Goal: Task Accomplishment & Management: Complete application form

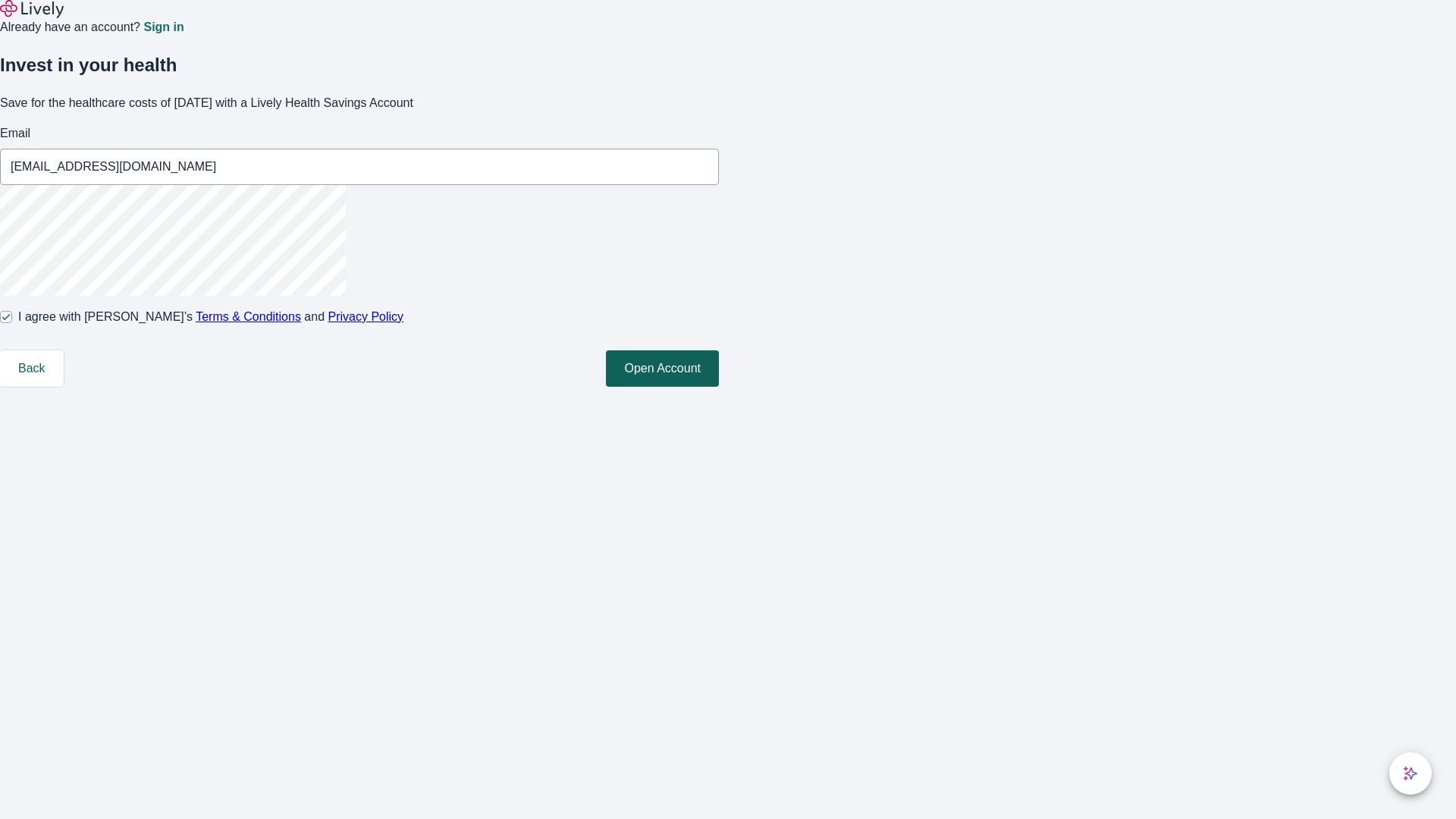
click at [718, 386] on button "Open Account" at bounding box center [663, 369] width 113 height 37
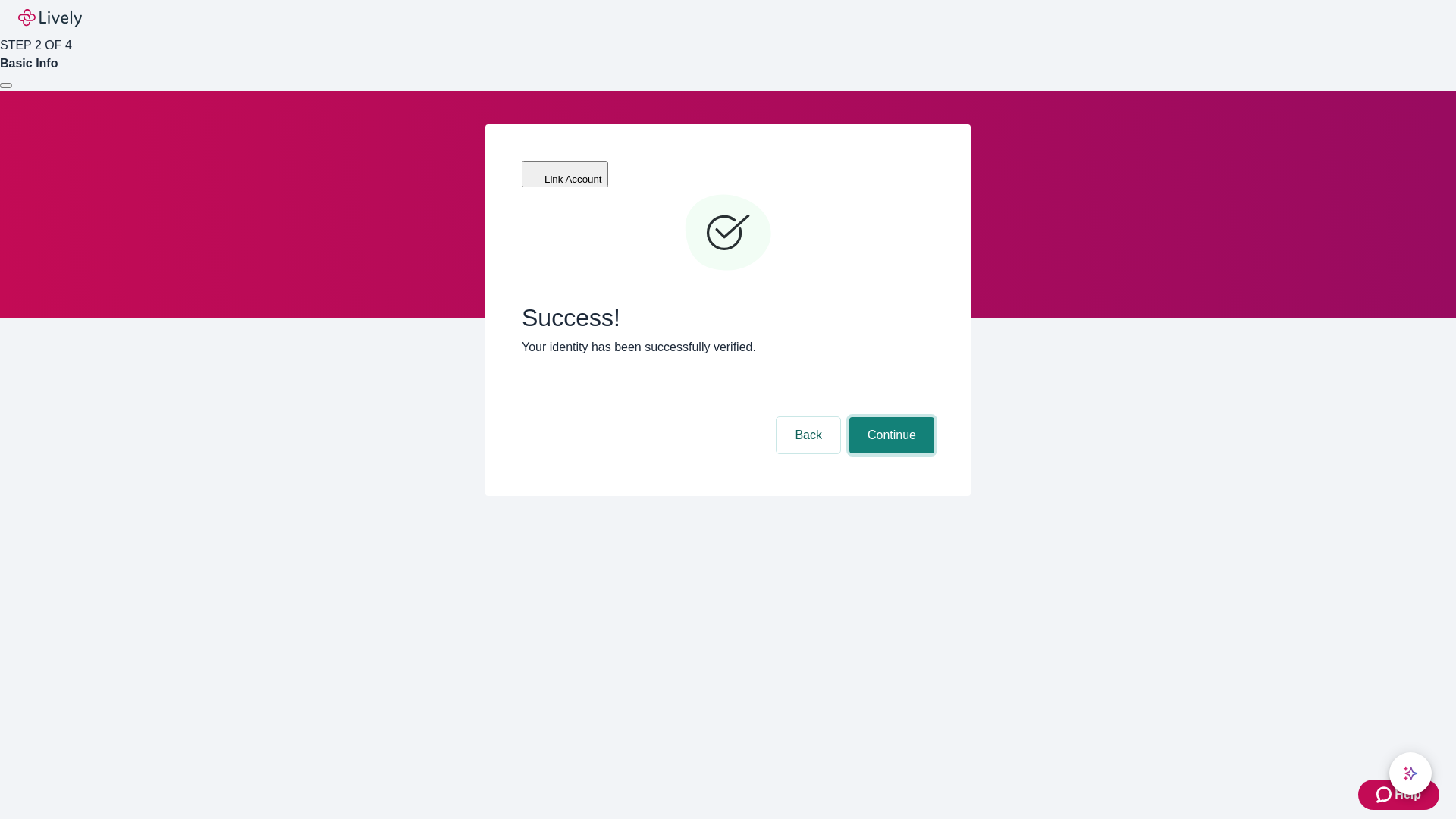
click at [889, 417] on button "Continue" at bounding box center [892, 435] width 85 height 37
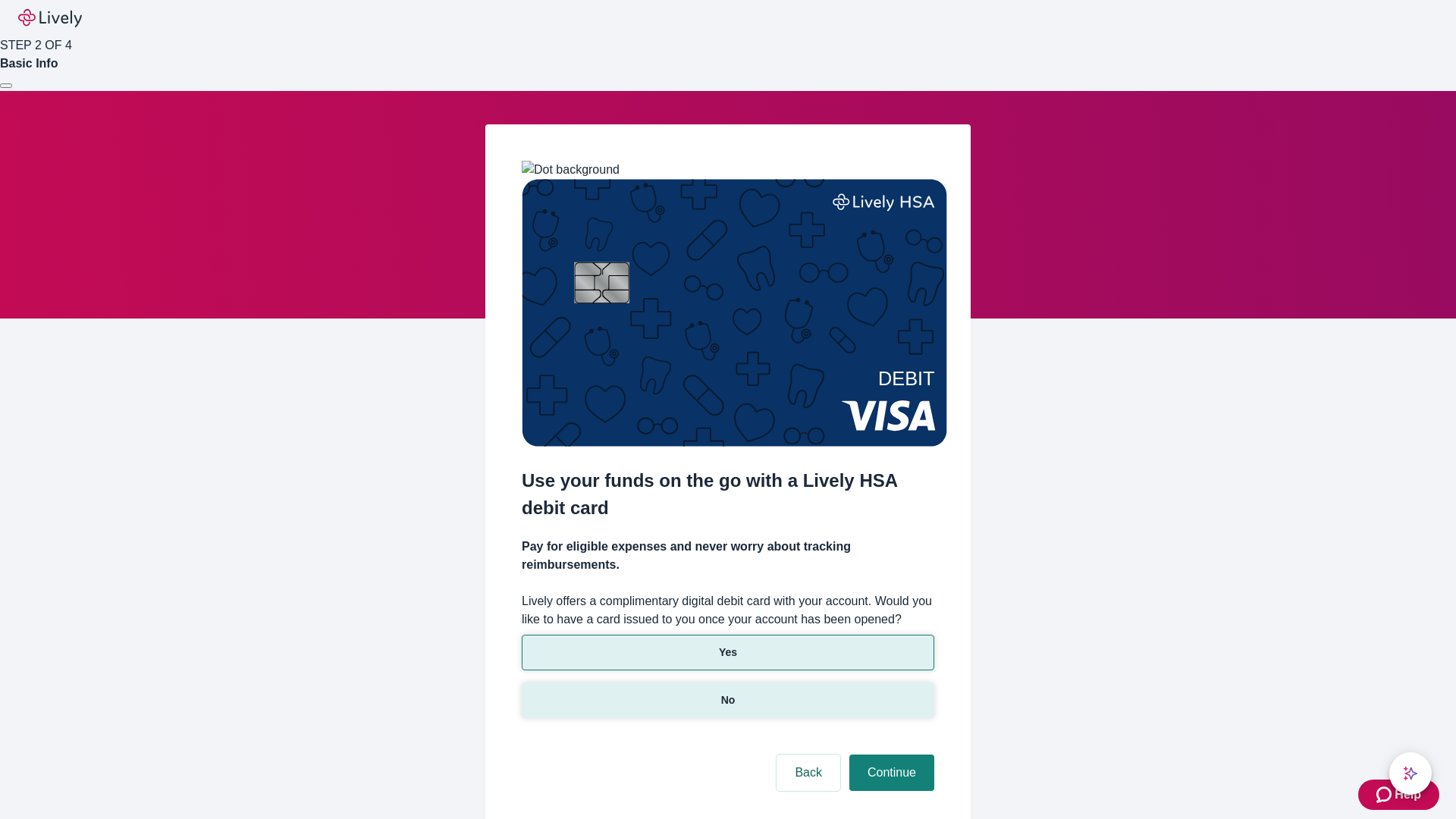
click at [727, 692] on p "No" at bounding box center [728, 699] width 14 height 16
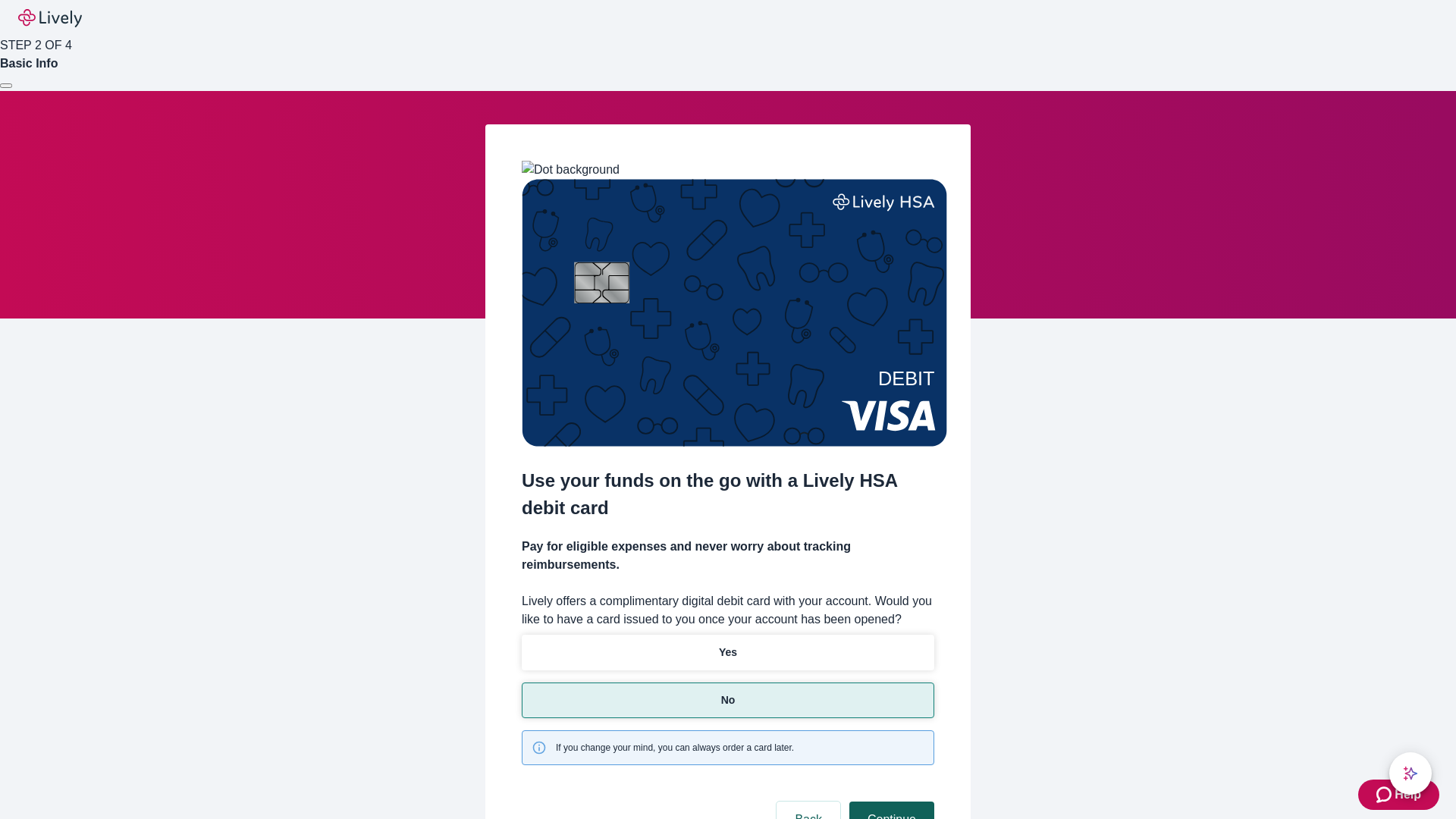
click at [889, 802] on button "Continue" at bounding box center [892, 820] width 85 height 37
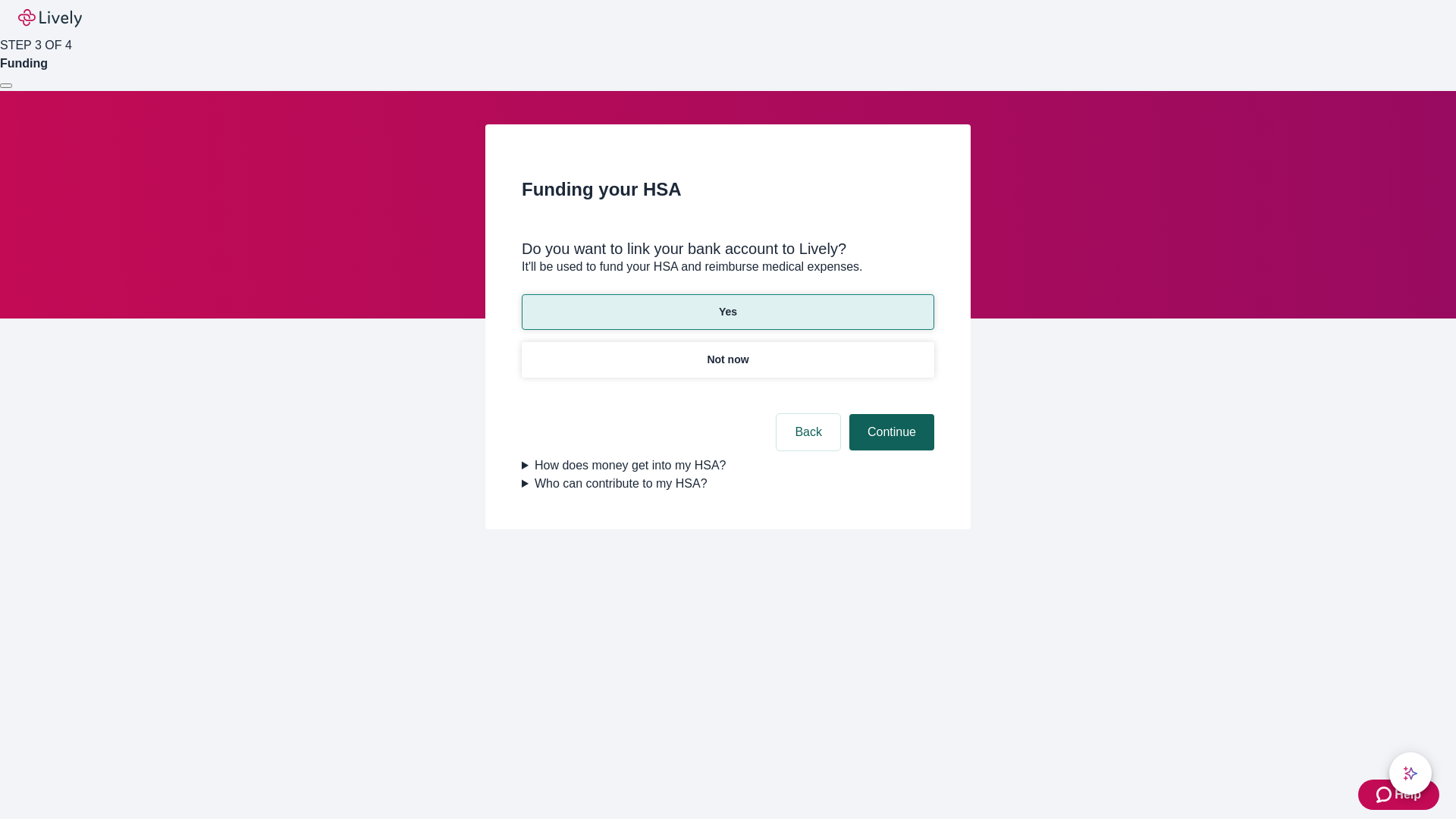
click at [889, 414] on button "Continue" at bounding box center [892, 432] width 85 height 37
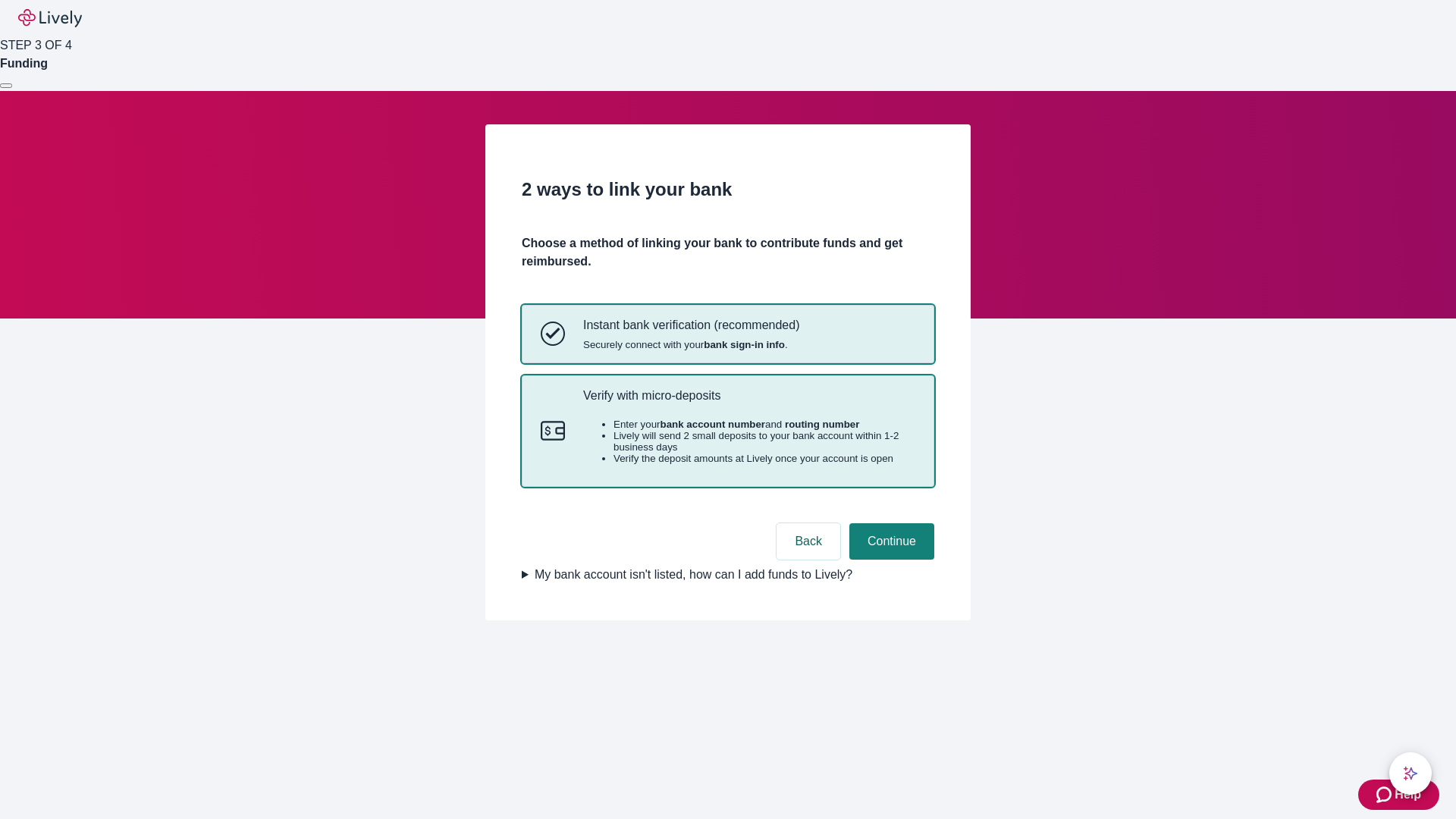
click at [748, 403] on p "Verify with micro-deposits" at bounding box center [748, 395] width 332 height 14
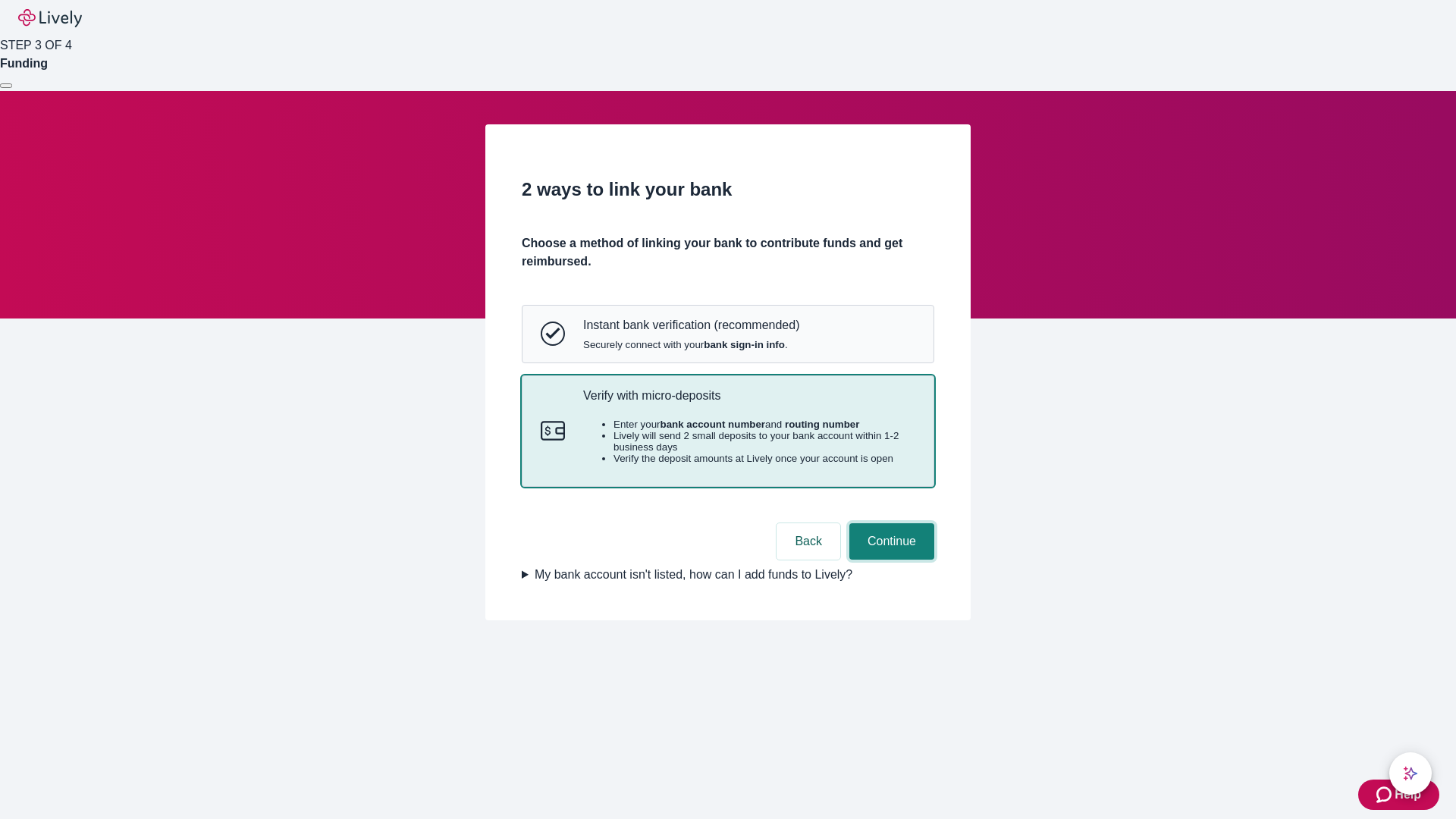
click at [889, 559] on button "Continue" at bounding box center [892, 541] width 85 height 37
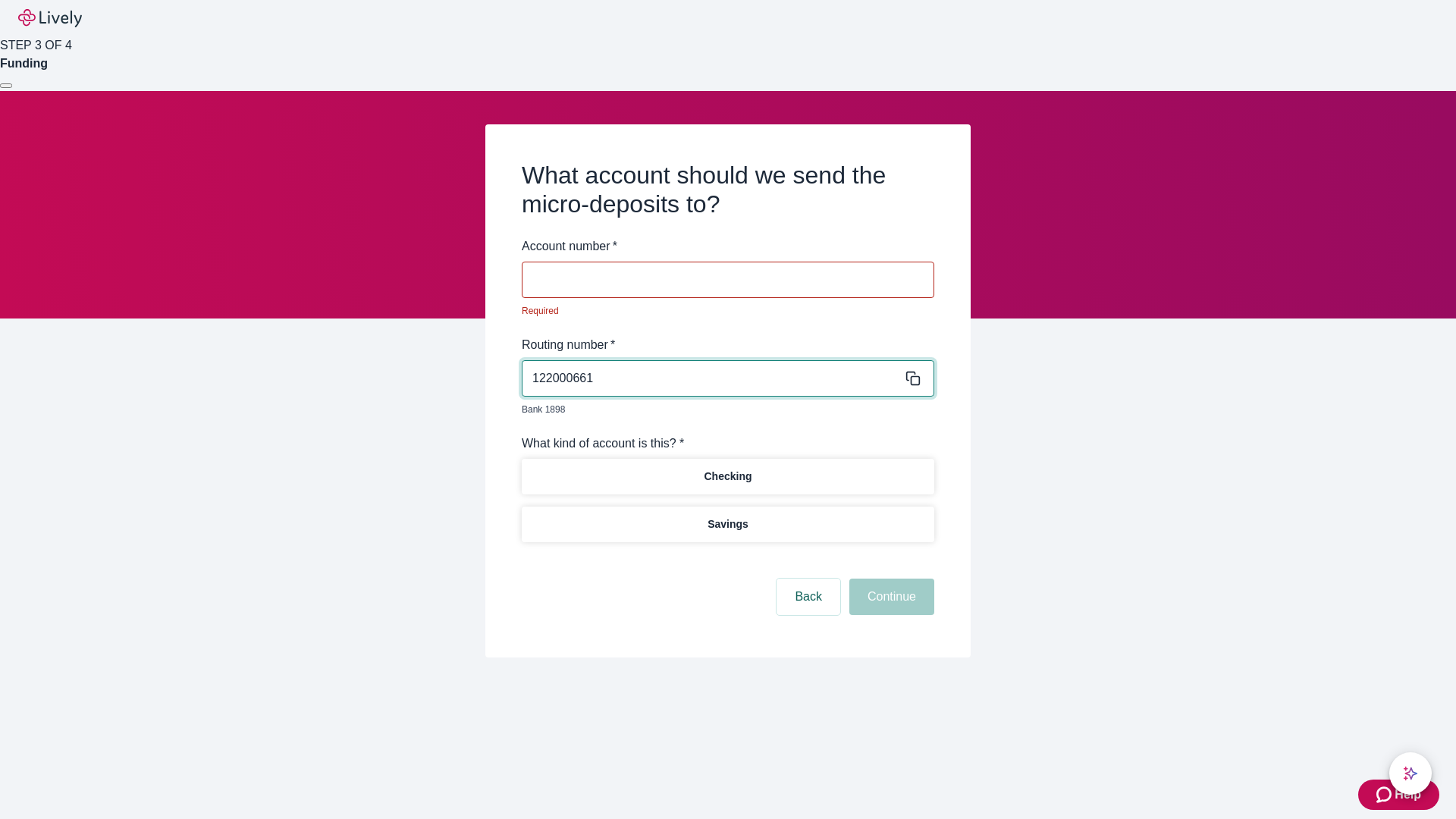
type input "122000661"
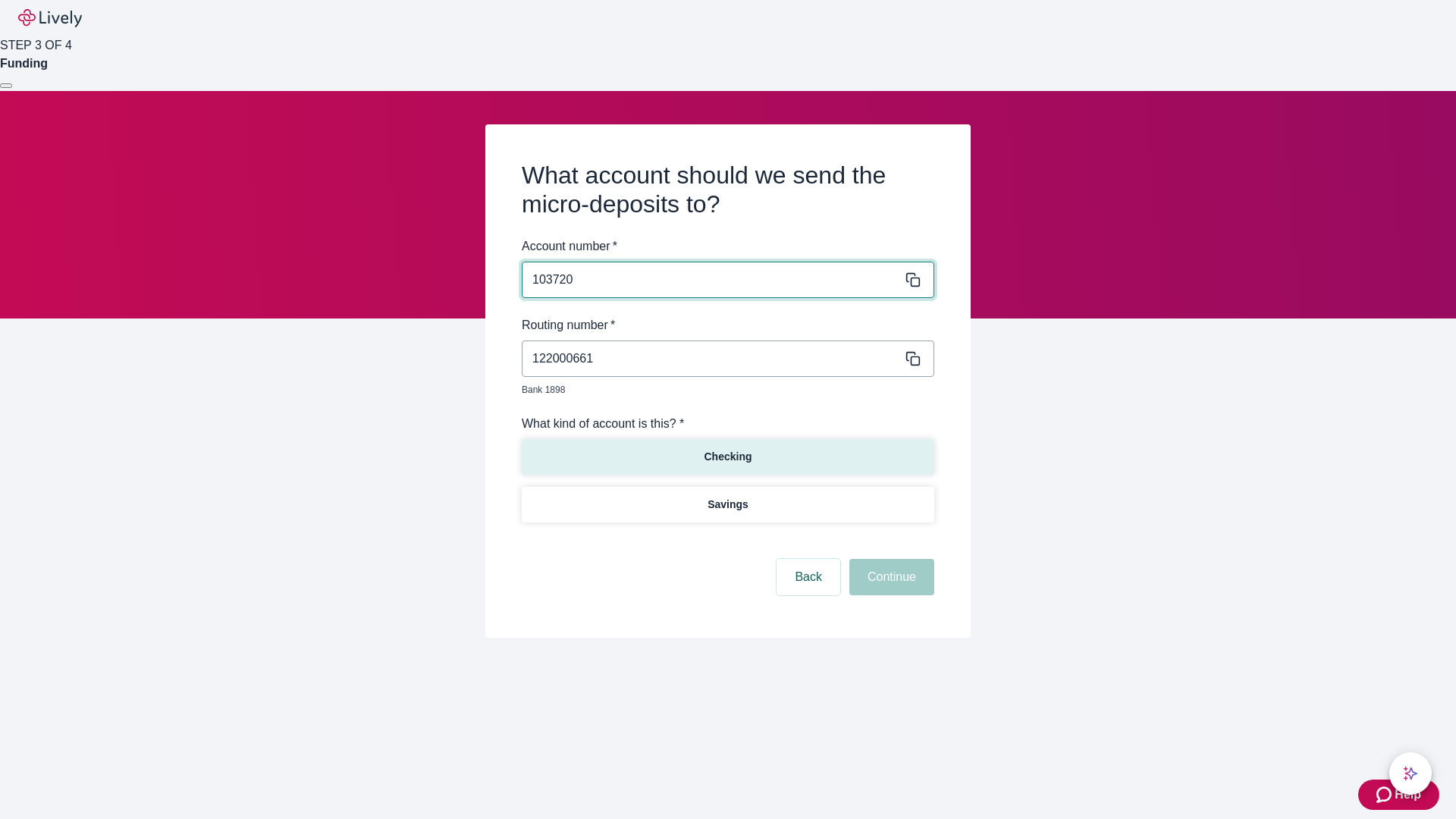
type input "103720"
click at [727, 449] on p "Checking" at bounding box center [727, 456] width 47 height 16
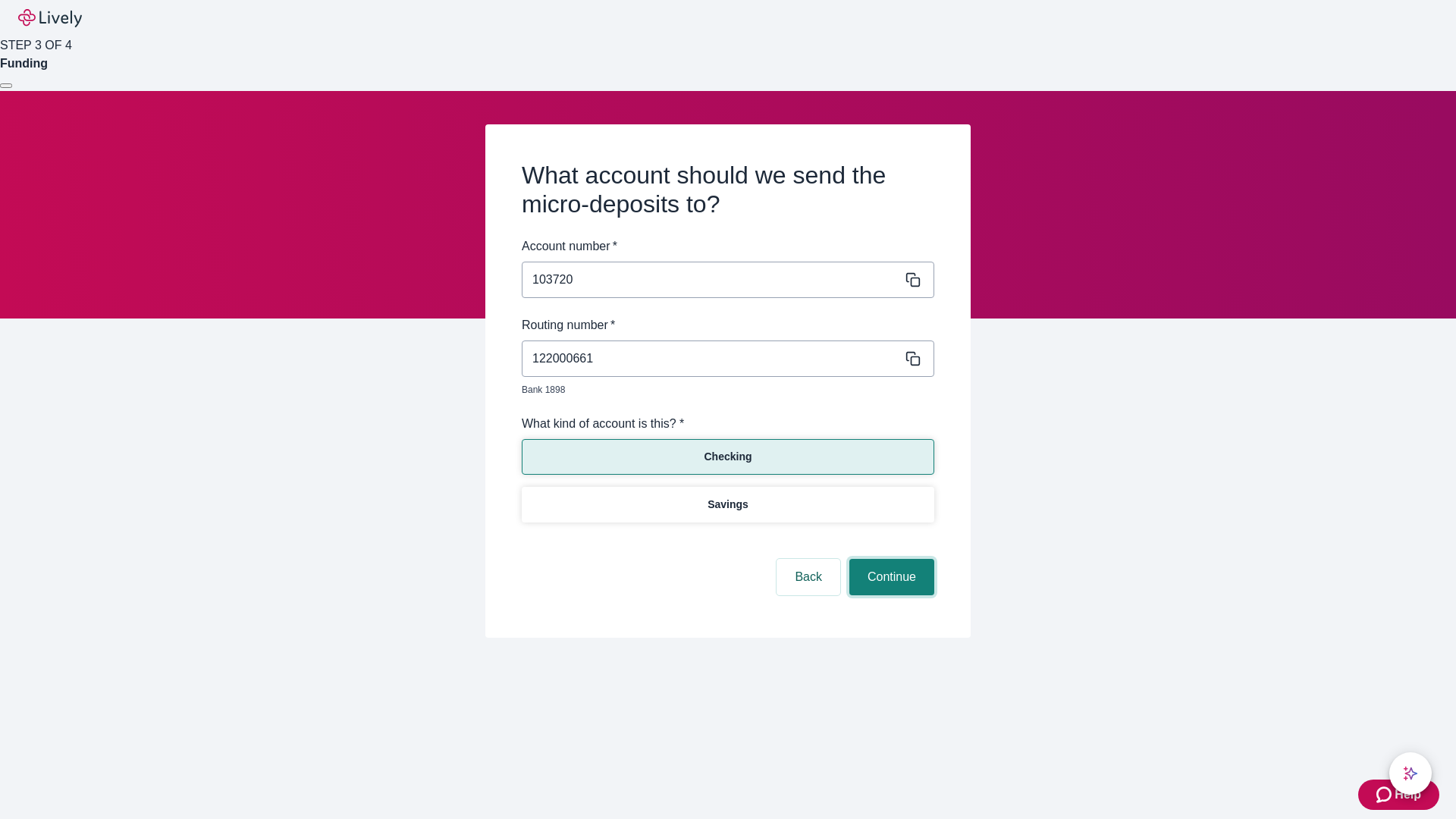
click at [889, 559] on button "Continue" at bounding box center [892, 577] width 85 height 37
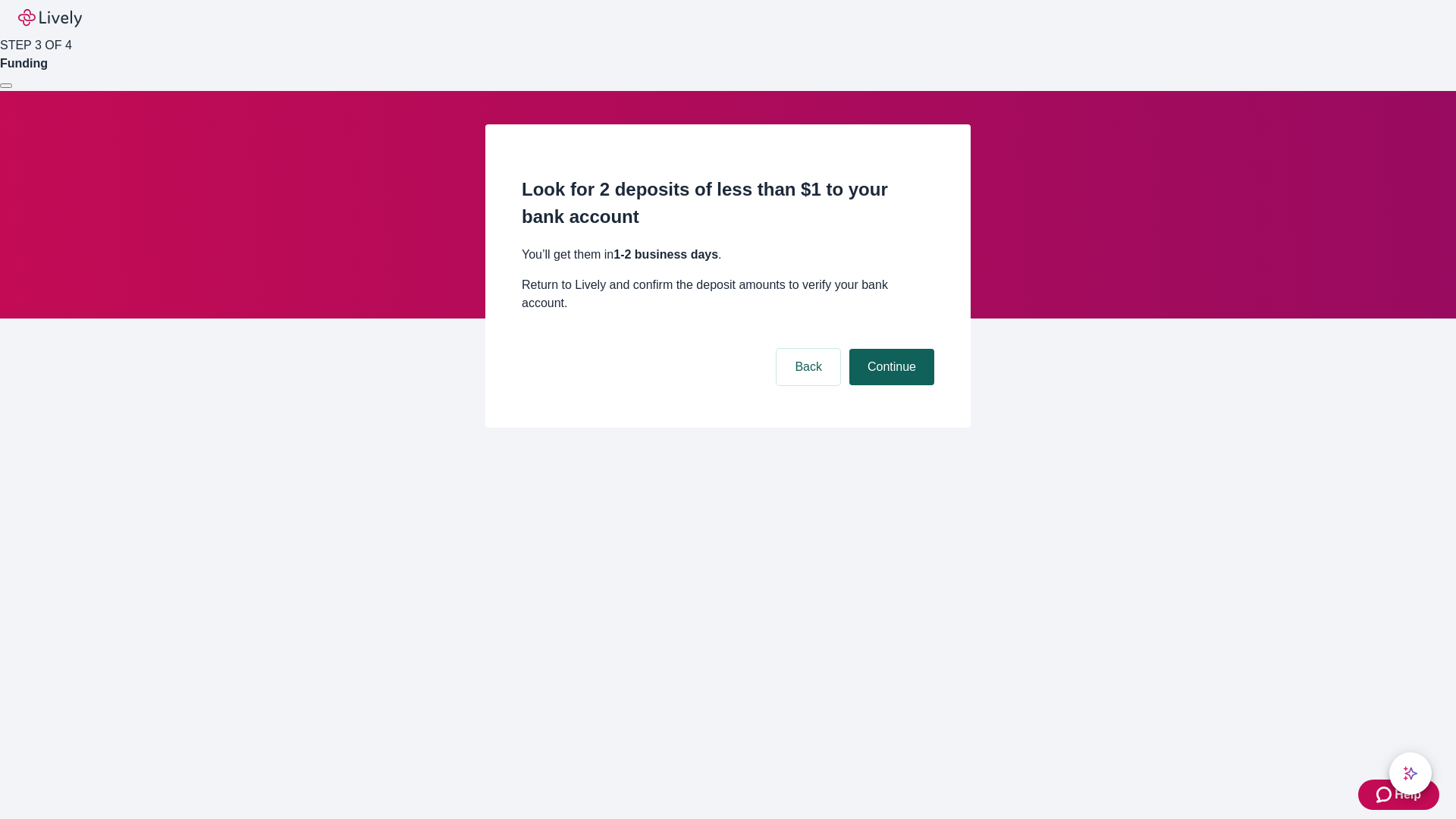
click at [889, 349] on button "Continue" at bounding box center [892, 367] width 85 height 37
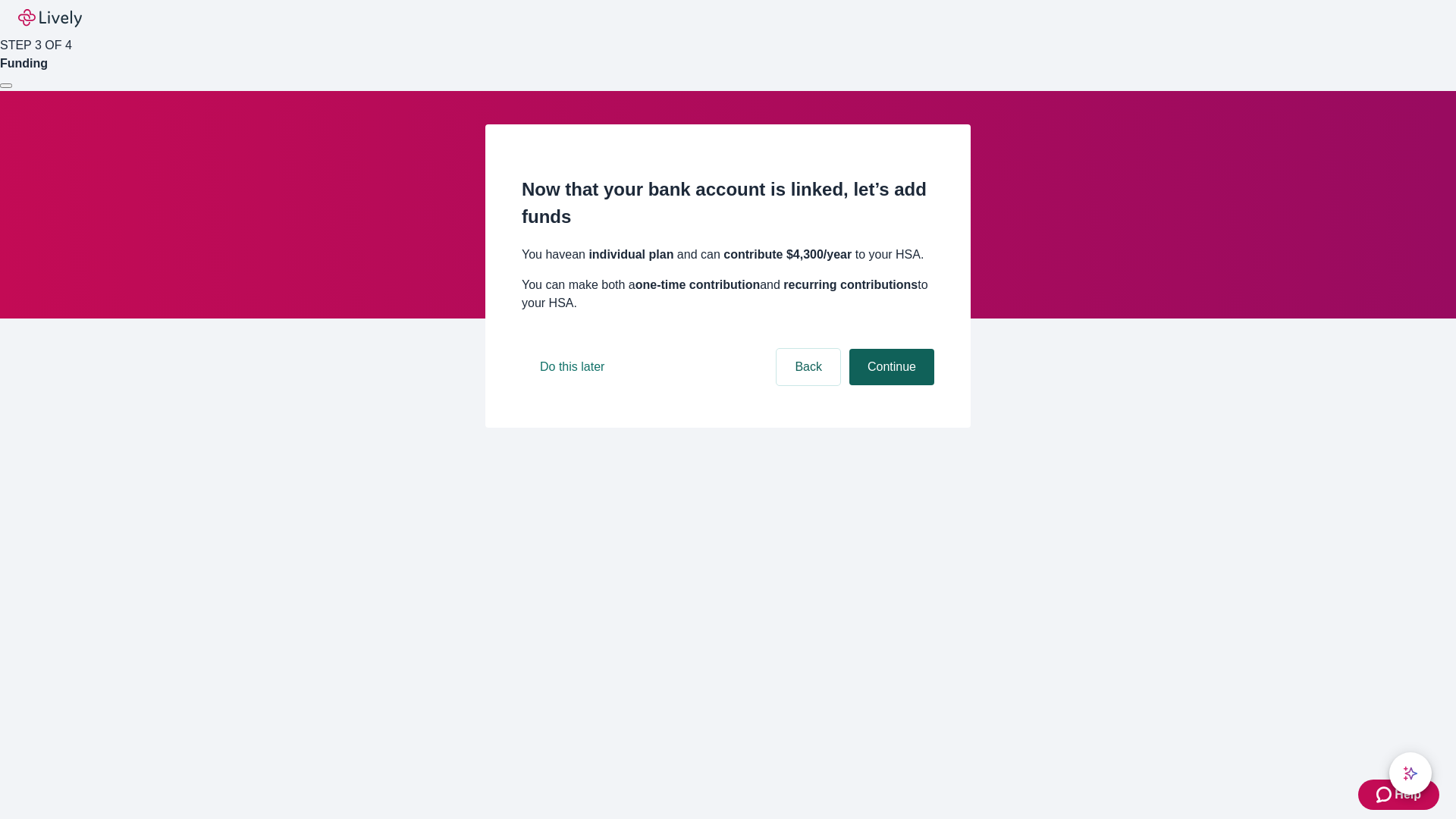
click at [889, 385] on button "Continue" at bounding box center [892, 367] width 85 height 37
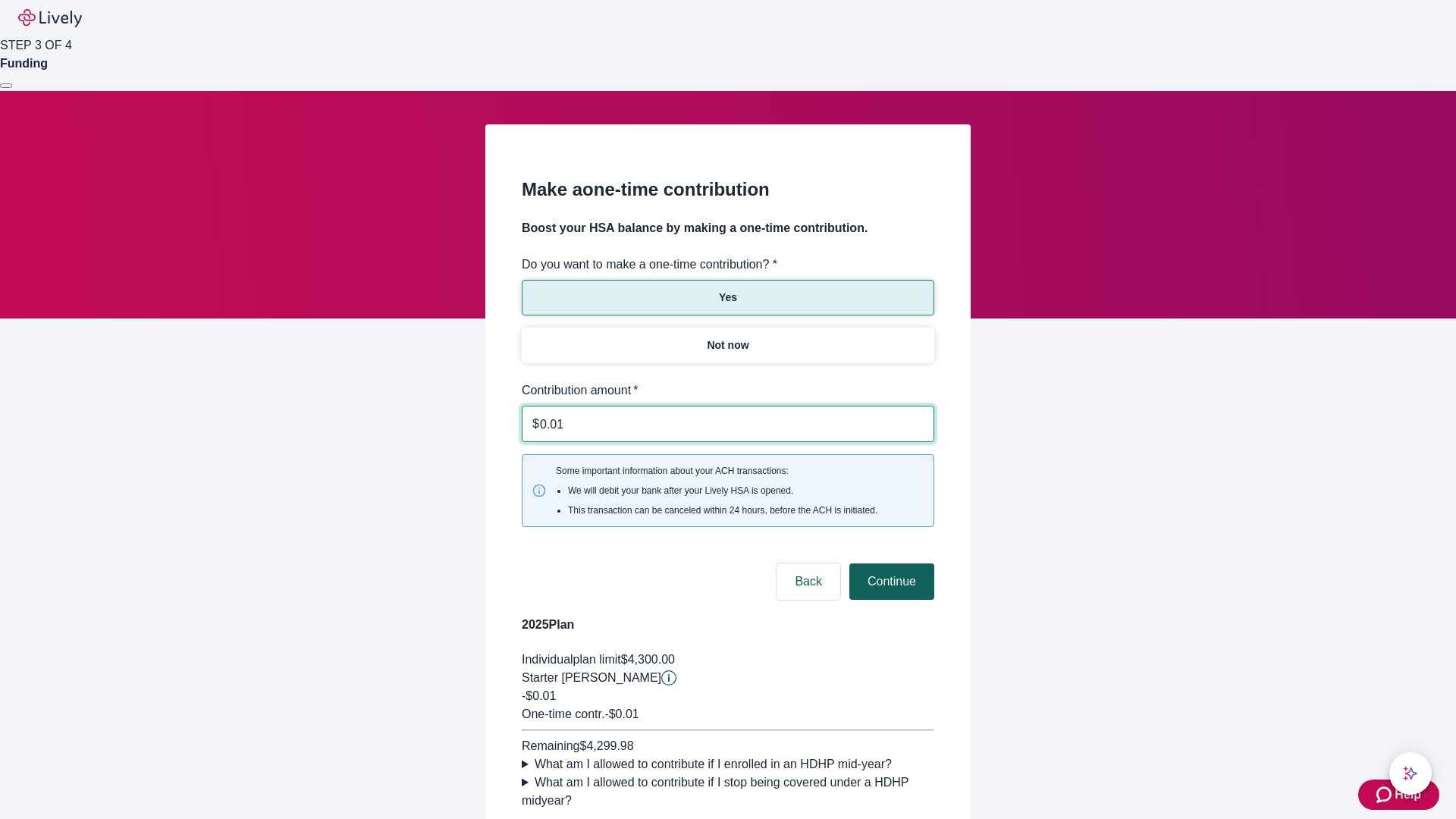
type input "0.01"
click at [889, 563] on button "Continue" at bounding box center [892, 582] width 85 height 37
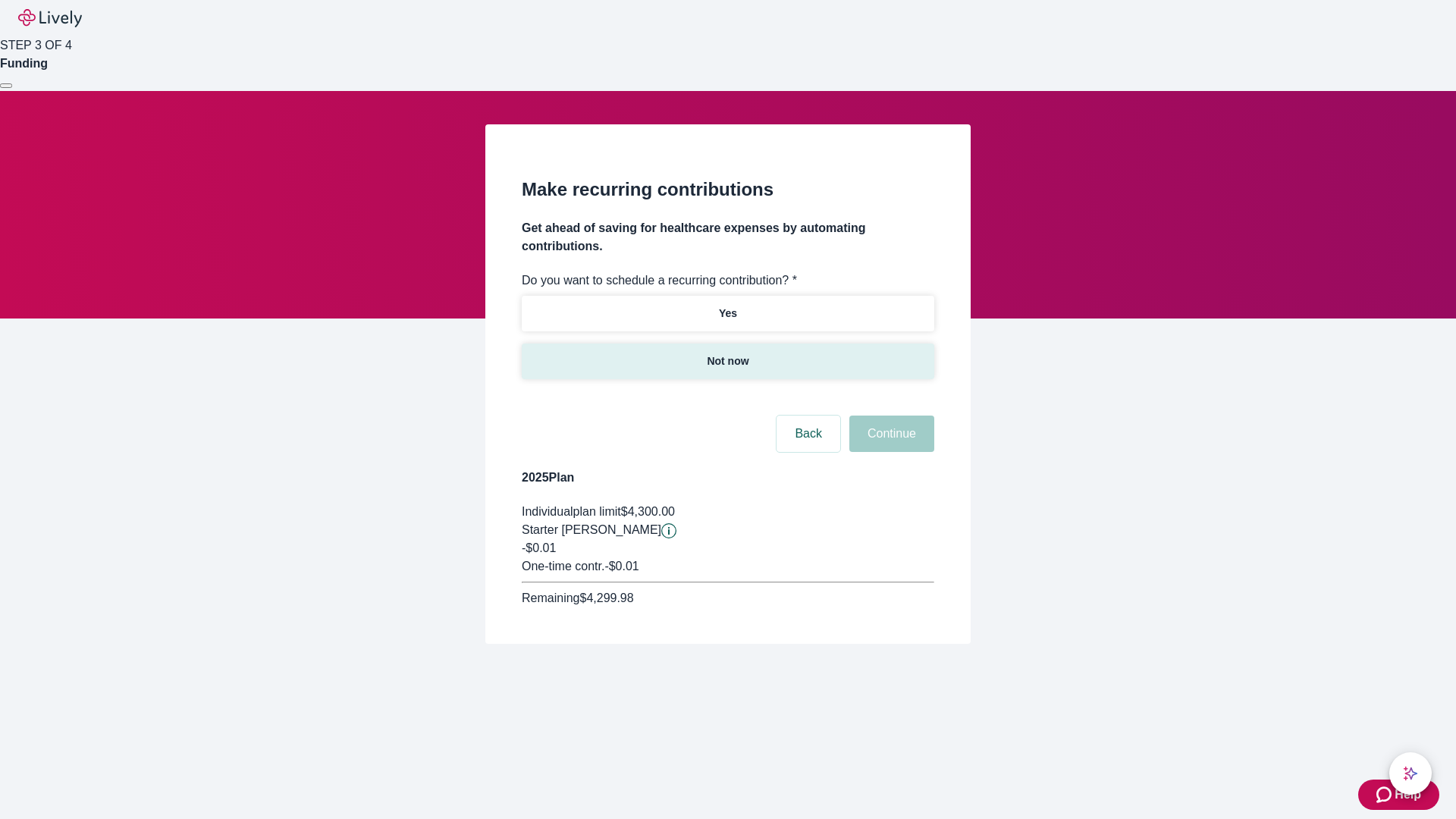
click at [727, 353] on p "Not now" at bounding box center [728, 360] width 42 height 16
click at [889, 415] on button "Continue" at bounding box center [892, 434] width 85 height 37
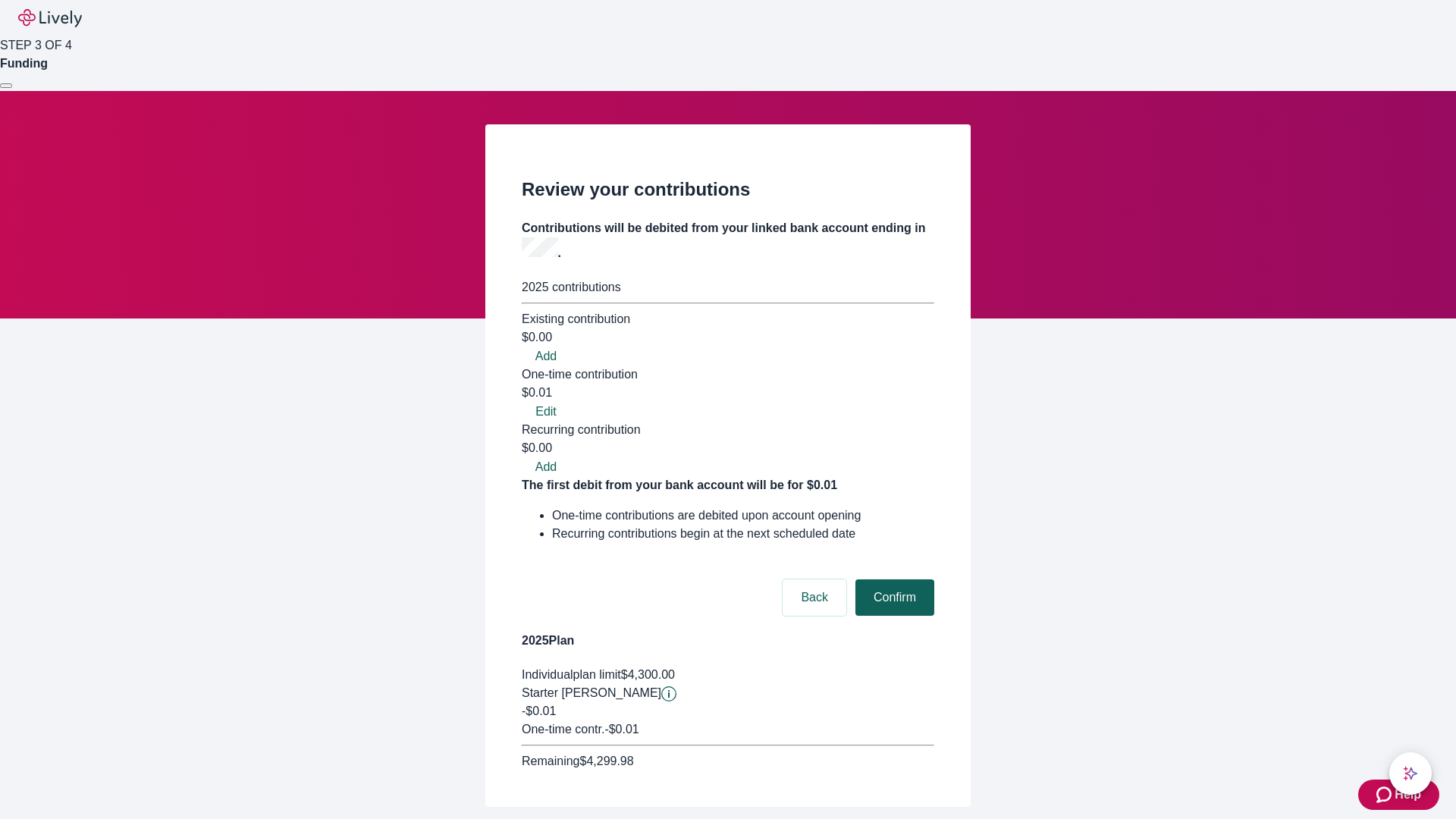
click at [892, 579] on button "Confirm" at bounding box center [894, 598] width 79 height 37
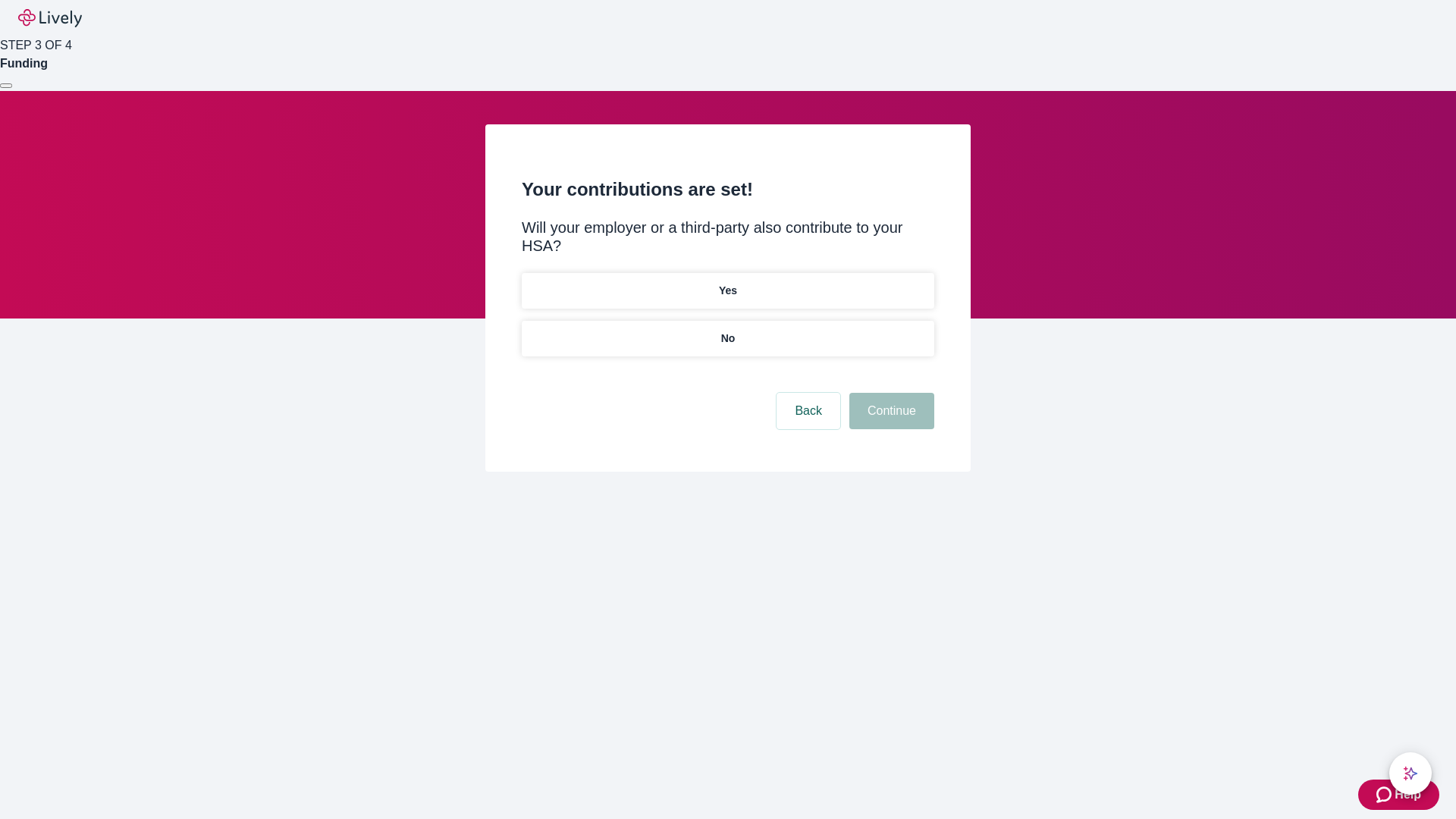
click at [727, 330] on p "No" at bounding box center [728, 338] width 14 height 16
click at [889, 393] on button "Continue" at bounding box center [892, 411] width 85 height 37
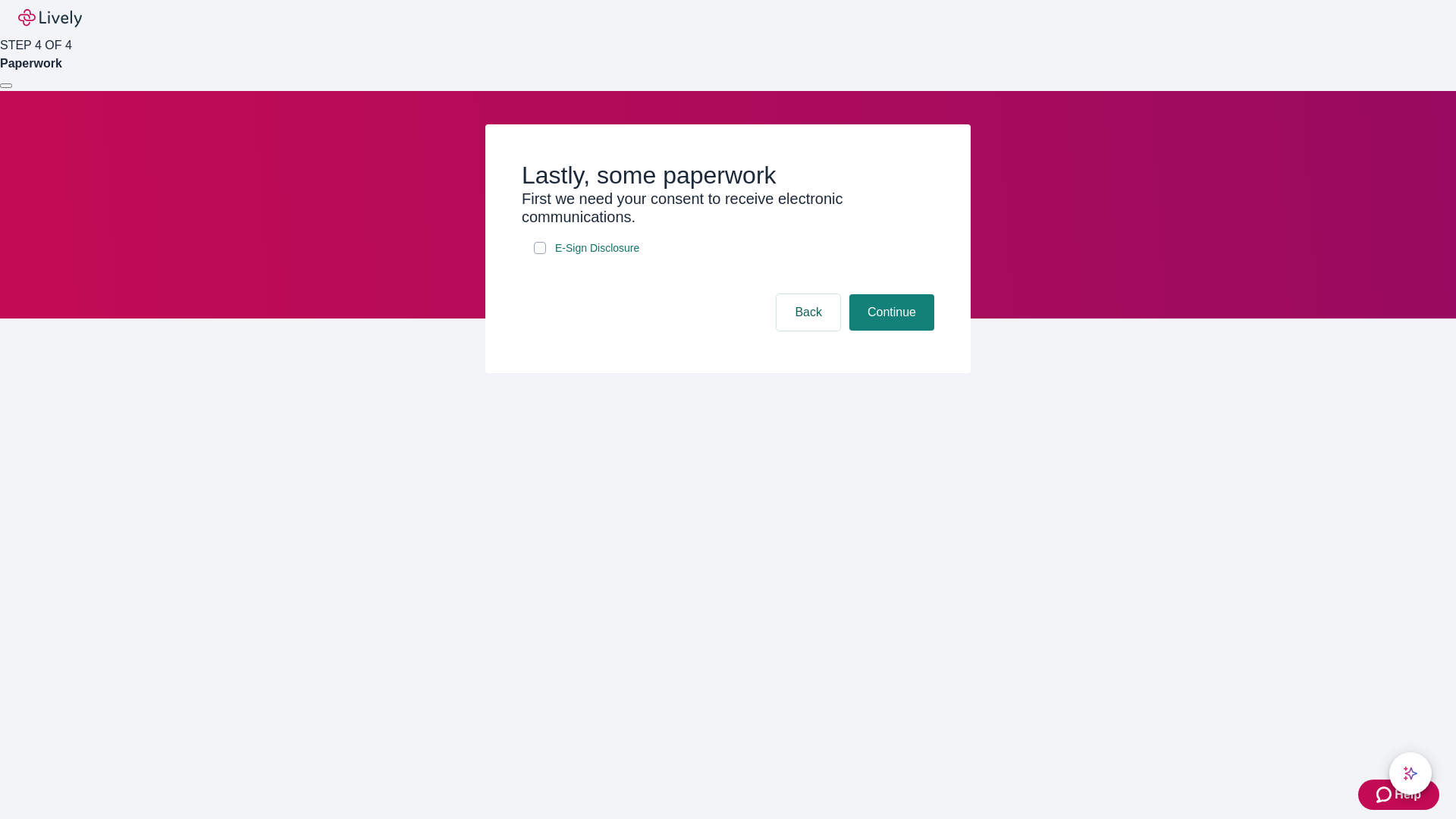
click at [539, 254] on input "E-Sign Disclosure" at bounding box center [539, 248] width 12 height 12
checkbox input "true"
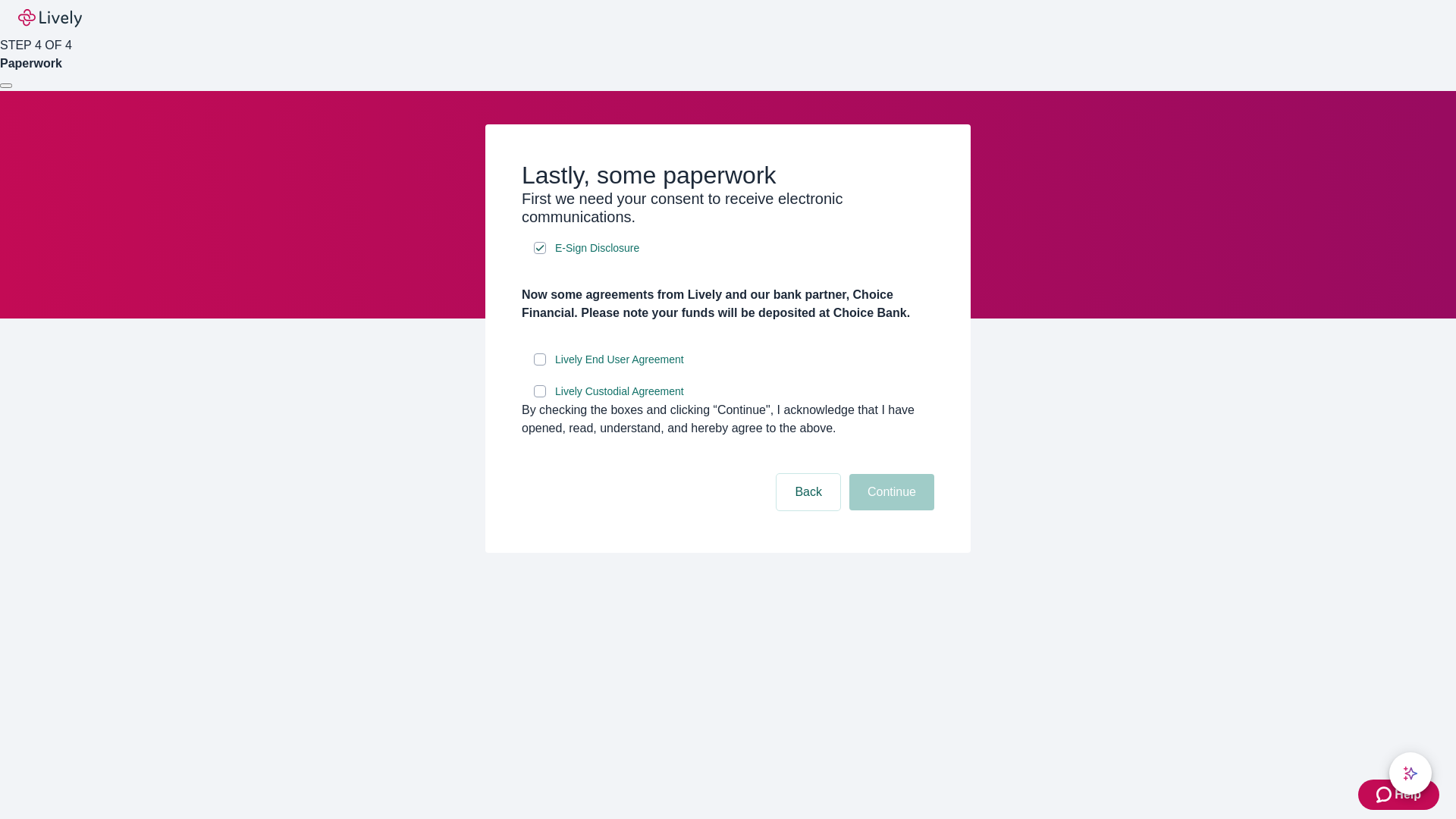
click at [539, 365] on input "Lively End User Agreement" at bounding box center [539, 359] width 12 height 12
checkbox input "true"
click at [539, 397] on input "Lively Custodial Agreement" at bounding box center [539, 391] width 12 height 12
checkbox input "true"
click at [889, 510] on button "Continue" at bounding box center [892, 492] width 85 height 37
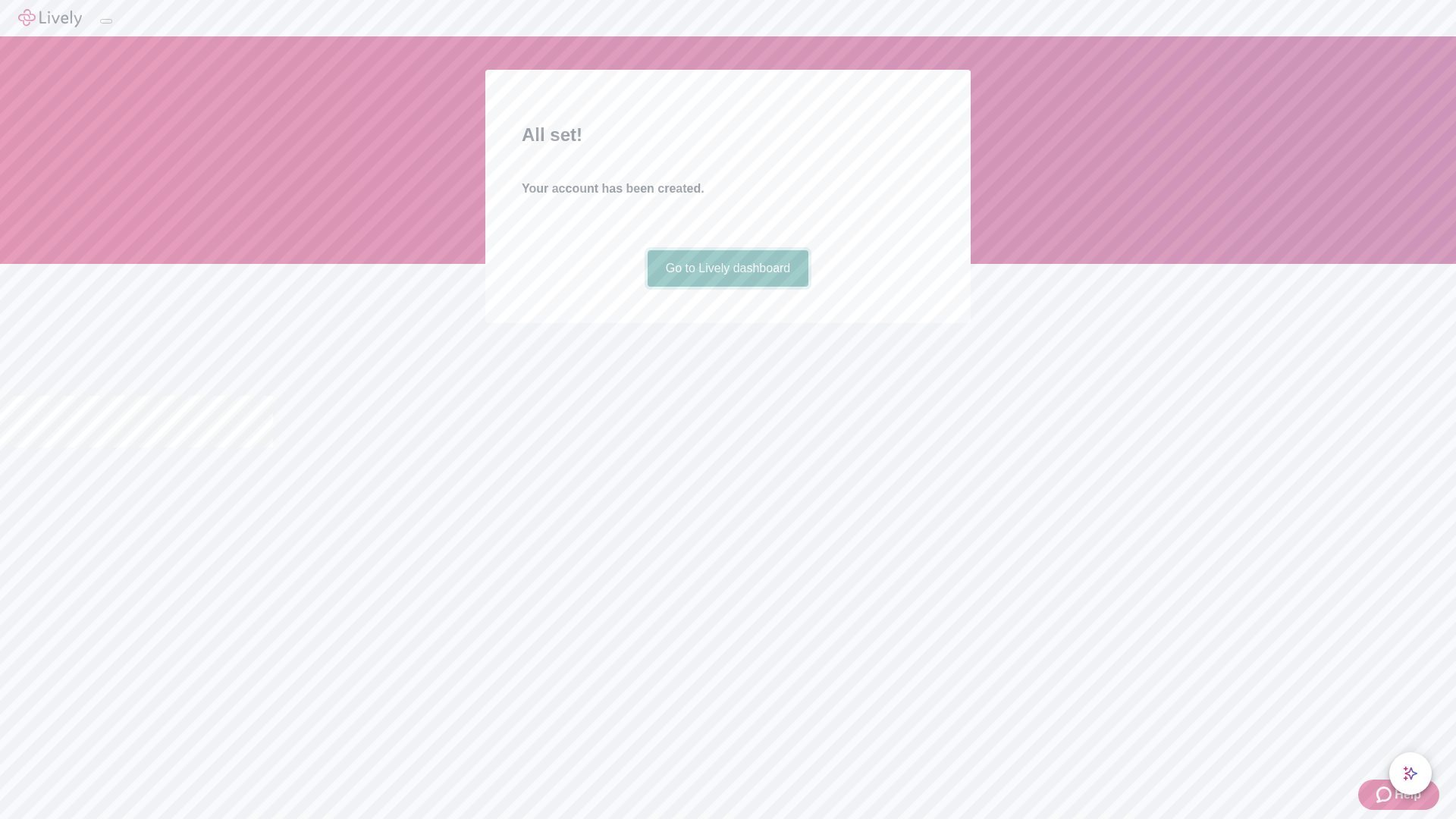
click at [727, 286] on link "Go to Lively dashboard" at bounding box center [728, 269] width 162 height 37
